Goal: Communication & Community: Answer question/provide support

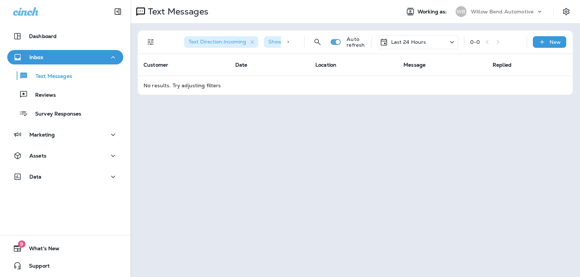
click at [413, 38] on div "Last 24 Hours" at bounding box center [403, 42] width 47 height 9
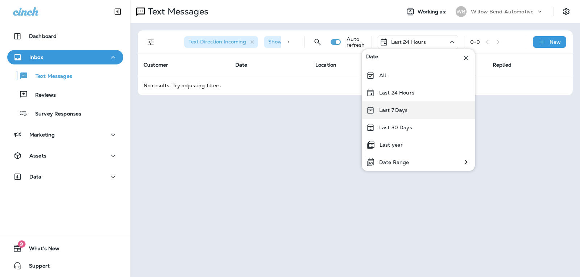
click at [398, 110] on p "Last 7 Days" at bounding box center [393, 110] width 29 height 6
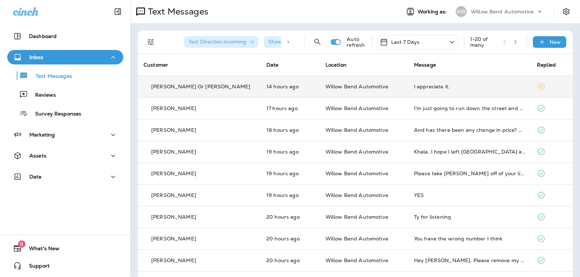
click at [431, 87] on div "I appreciate it." at bounding box center [469, 87] width 111 height 6
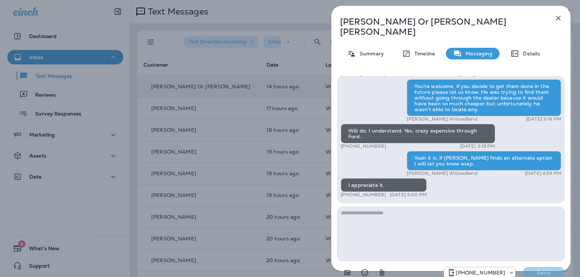
click at [556, 15] on icon "button" at bounding box center [558, 18] width 9 height 9
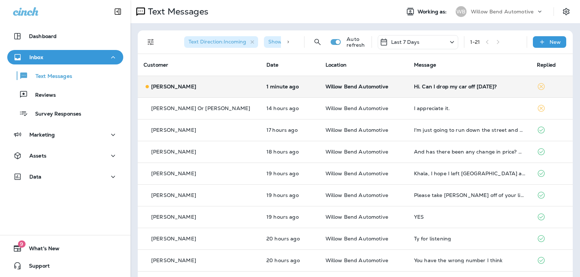
click at [423, 85] on div "Hi. Can I drop my car off [DATE]?" at bounding box center [469, 87] width 111 height 6
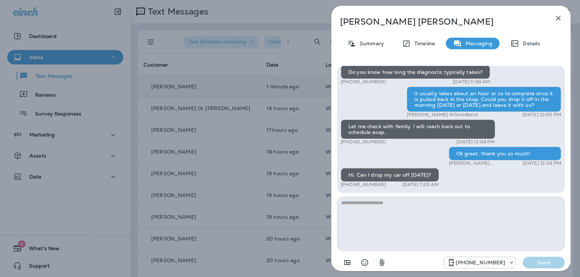
click at [405, 210] on textarea at bounding box center [451, 224] width 228 height 54
type textarea "*"
type textarea "**********"
click at [535, 264] on p "Send" at bounding box center [544, 263] width 30 height 7
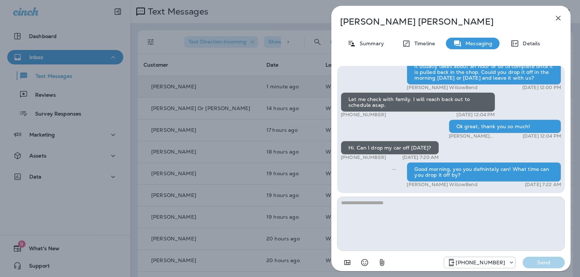
click at [561, 18] on icon "button" at bounding box center [558, 18] width 9 height 9
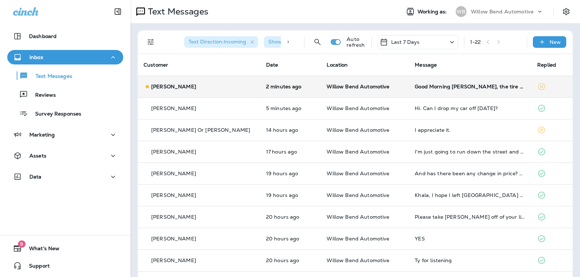
click at [477, 88] on div "Good Morning [PERSON_NAME], the tire pressure light on the Camry is on. Can the…" at bounding box center [470, 87] width 111 height 6
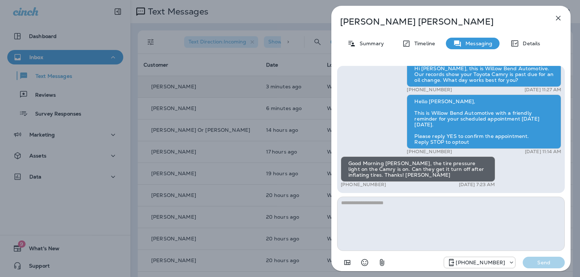
click at [385, 205] on textarea at bounding box center [451, 224] width 228 height 54
type textarea "**********"
click at [534, 263] on p "Send" at bounding box center [544, 263] width 30 height 7
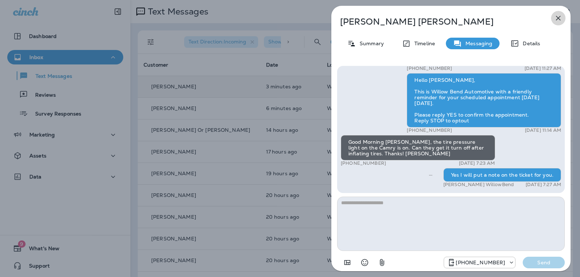
click at [560, 17] on icon "button" at bounding box center [558, 18] width 9 height 9
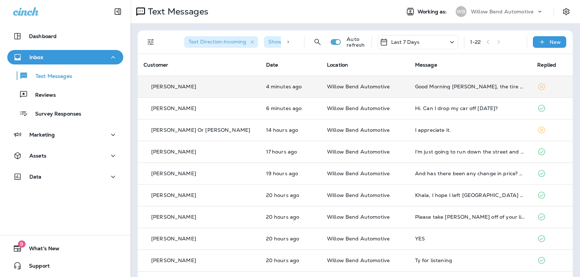
click at [414, 42] on div "Last 7 Days" at bounding box center [418, 42] width 81 height 14
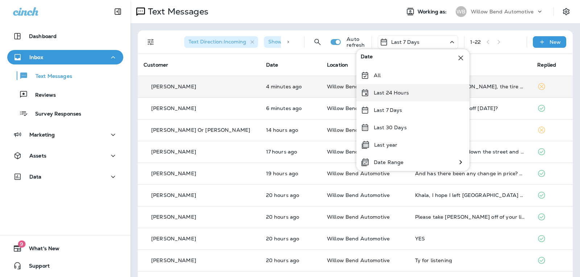
click at [411, 93] on div "Last 24 Hours" at bounding box center [413, 92] width 113 height 17
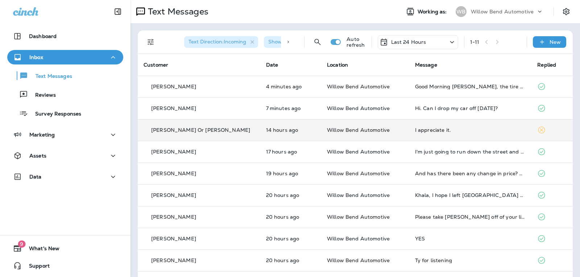
click at [446, 136] on td "I appreciate it." at bounding box center [470, 130] width 123 height 22
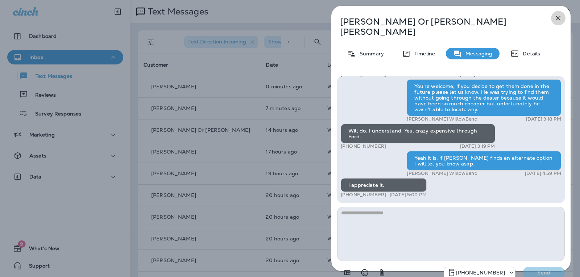
click at [558, 22] on icon "button" at bounding box center [558, 18] width 9 height 9
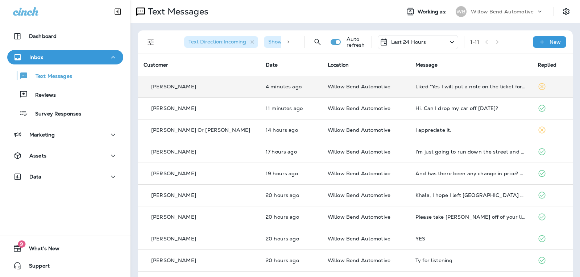
click at [446, 83] on td "Liked “Yes I will put a note on the ticket for you.”" at bounding box center [471, 87] width 122 height 22
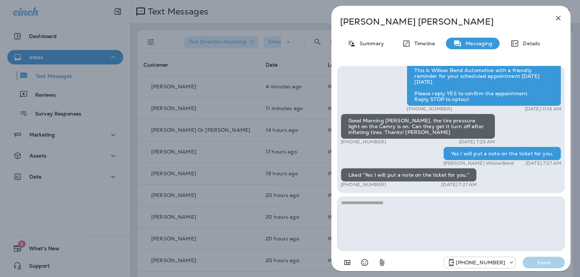
click at [558, 17] on icon "button" at bounding box center [558, 18] width 5 height 5
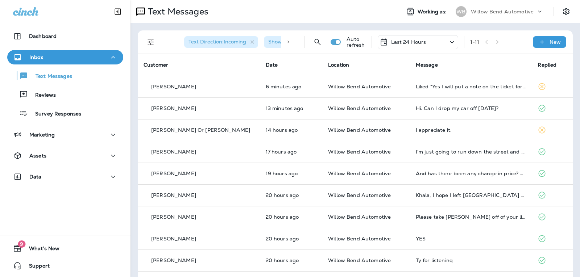
click at [407, 41] on p "Last 24 Hours" at bounding box center [408, 42] width 35 height 6
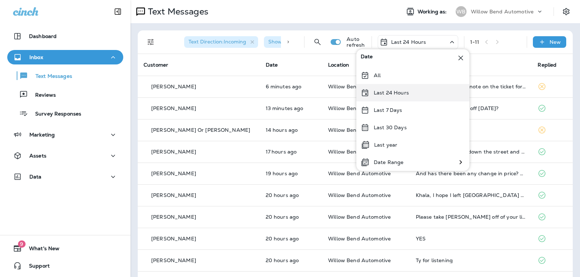
click at [410, 97] on div "Last 24 Hours" at bounding box center [413, 92] width 113 height 17
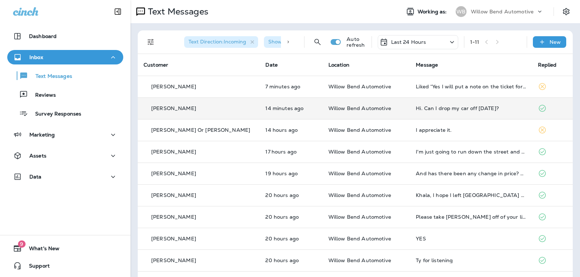
click at [446, 112] on td "Hi. Can I drop my car off [DATE]?" at bounding box center [471, 109] width 122 height 22
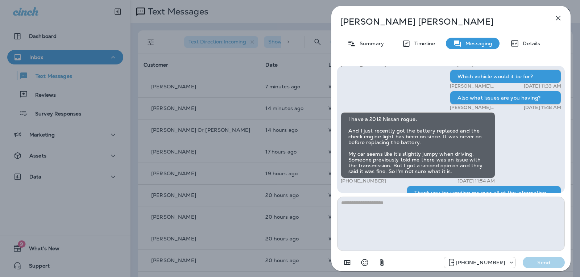
scroll to position [-181, 0]
click at [562, 18] on icon "button" at bounding box center [558, 18] width 9 height 9
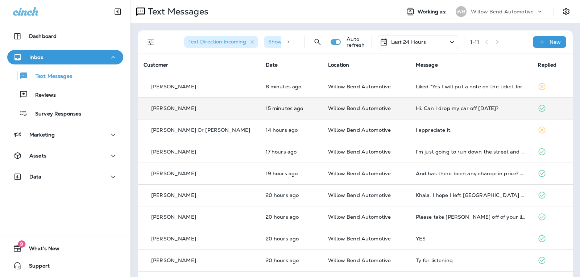
click at [444, 107] on div "Hi. Can I drop my car off [DATE]?" at bounding box center [471, 109] width 111 height 6
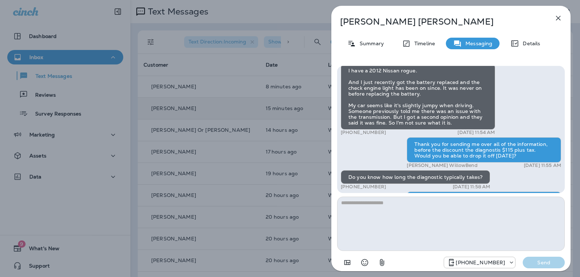
scroll to position [-145, 0]
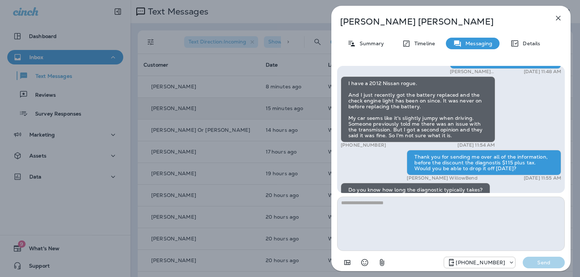
click at [503, 97] on div "Hey [PERSON_NAME], it’s [PERSON_NAME] from Willow Bend Automotive! If your A/C …" at bounding box center [451, 77] width 221 height 514
click at [554, 21] on icon "button" at bounding box center [558, 18] width 9 height 9
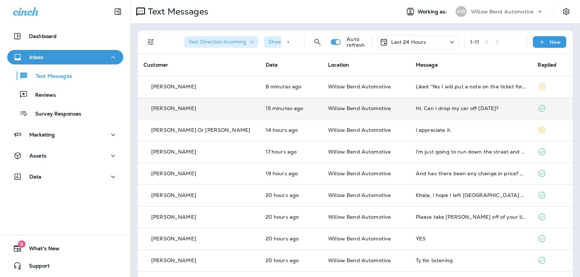
click at [462, 102] on td "Hi. Can I drop my car off [DATE]?" at bounding box center [471, 109] width 122 height 22
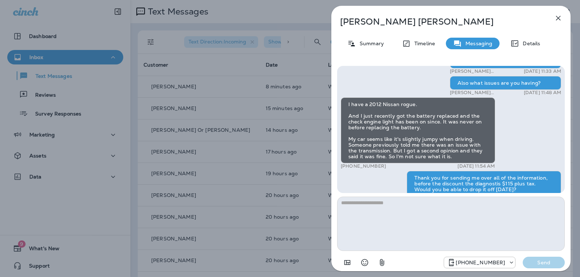
scroll to position [-145, 0]
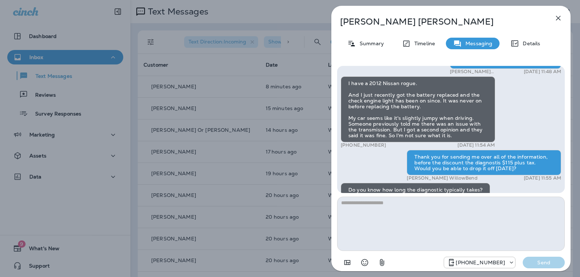
click at [559, 17] on icon "button" at bounding box center [558, 18] width 5 height 5
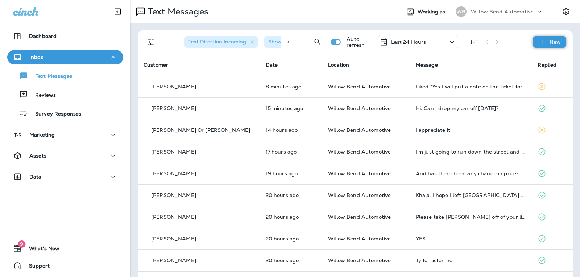
click at [550, 41] on p "New" at bounding box center [555, 42] width 11 height 6
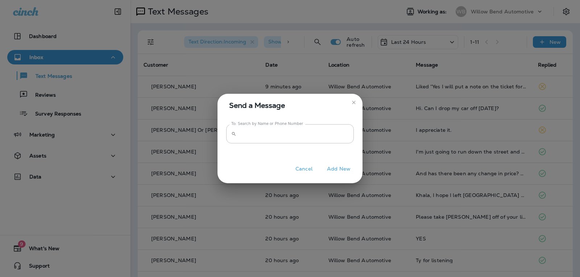
click at [334, 124] on div "To: Search by Name or Phone Number ​ To: Search by Name or Phone Number" at bounding box center [290, 138] width 145 height 43
click at [334, 131] on input "To: Search by Name or Phone Number" at bounding box center [296, 133] width 115 height 19
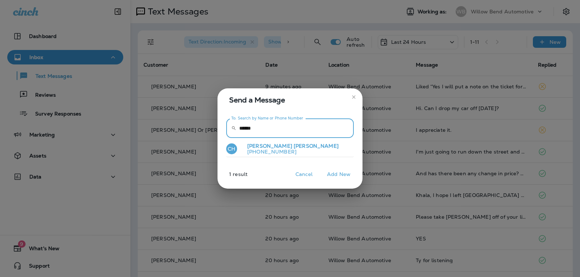
type input "******"
click at [309, 145] on button "CH [PERSON_NAME] [PHONE_NUMBER]" at bounding box center [290, 149] width 128 height 17
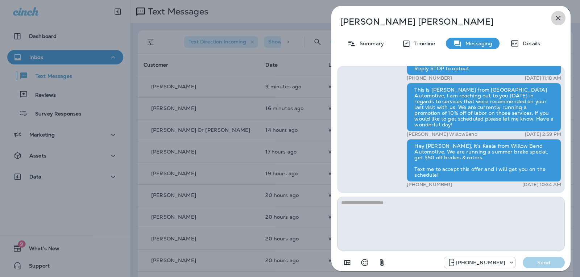
click at [557, 18] on icon "button" at bounding box center [558, 18] width 9 height 9
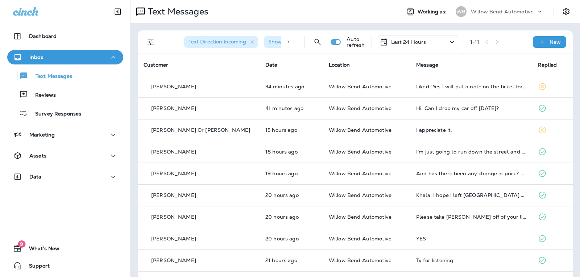
click at [423, 40] on div "Last 24 Hours" at bounding box center [418, 42] width 81 height 14
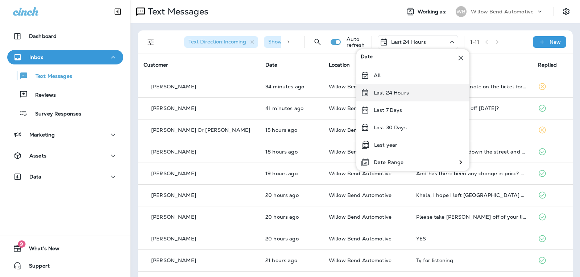
click at [405, 91] on p "Last 24 Hours" at bounding box center [391, 93] width 35 height 6
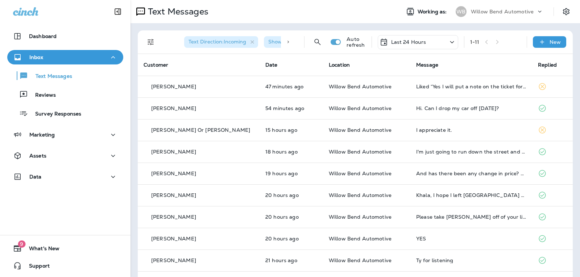
click at [413, 42] on p "Last 24 Hours" at bounding box center [408, 42] width 35 height 6
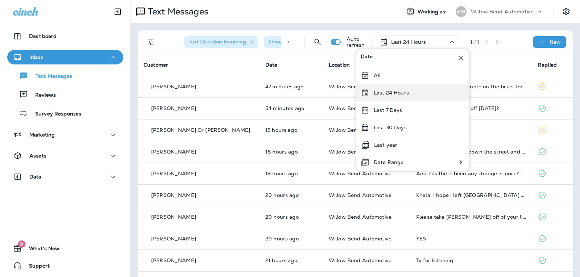
click at [401, 90] on p "Last 24 Hours" at bounding box center [391, 93] width 35 height 6
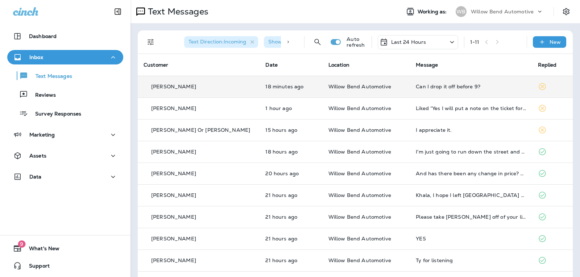
click at [441, 83] on td "Can I drop it off before 9?" at bounding box center [471, 87] width 122 height 22
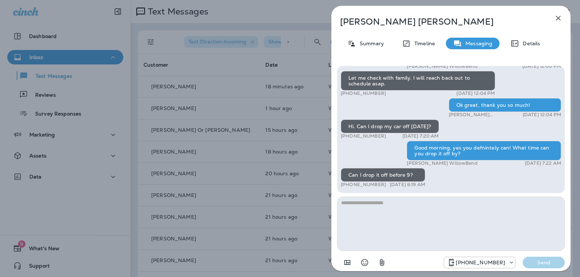
click at [353, 209] on textarea at bounding box center [451, 224] width 228 height 54
type textarea "**********"
click at [534, 256] on div "[PHONE_NUMBER] Send" at bounding box center [451, 260] width 228 height 19
click at [536, 261] on p "Send" at bounding box center [544, 263] width 30 height 7
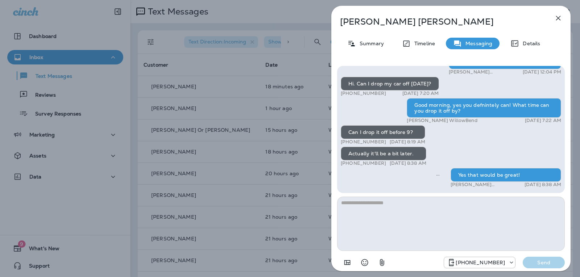
click at [561, 15] on icon "button" at bounding box center [558, 18] width 9 height 9
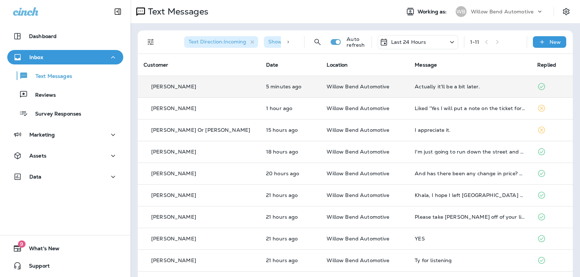
click at [463, 87] on div "Actually it'll be a bit later." at bounding box center [470, 87] width 111 height 6
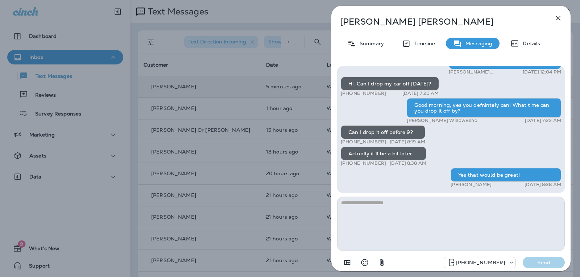
click at [406, 204] on textarea at bounding box center [451, 224] width 228 height 54
type textarea "*"
type textarea "**********"
click at [549, 263] on p "Send" at bounding box center [544, 263] width 30 height 7
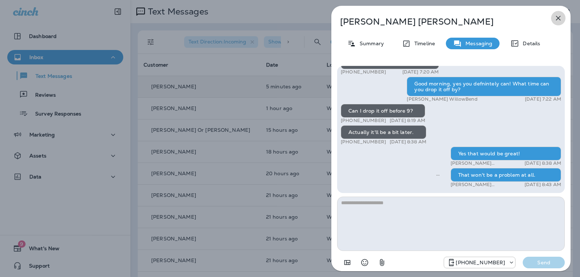
click at [562, 12] on button "button" at bounding box center [558, 18] width 15 height 15
